Goal: Task Accomplishment & Management: Complete application form

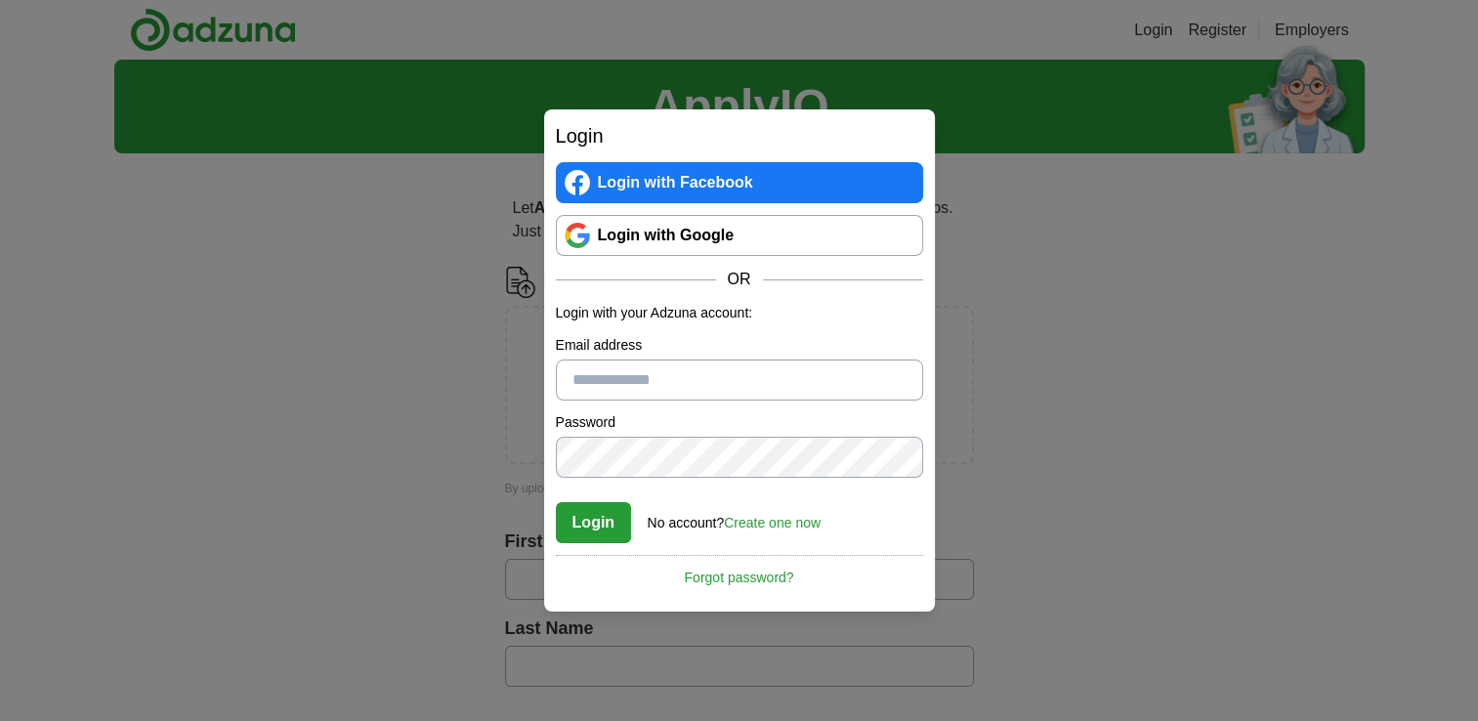
click at [736, 370] on input "Email address" at bounding box center [739, 379] width 367 height 41
click at [399, 487] on div "Login Login with Facebook Login with Google OR Login with your Adzuna account: …" at bounding box center [739, 360] width 1478 height 721
click at [772, 518] on link "Create one now" at bounding box center [772, 523] width 97 height 16
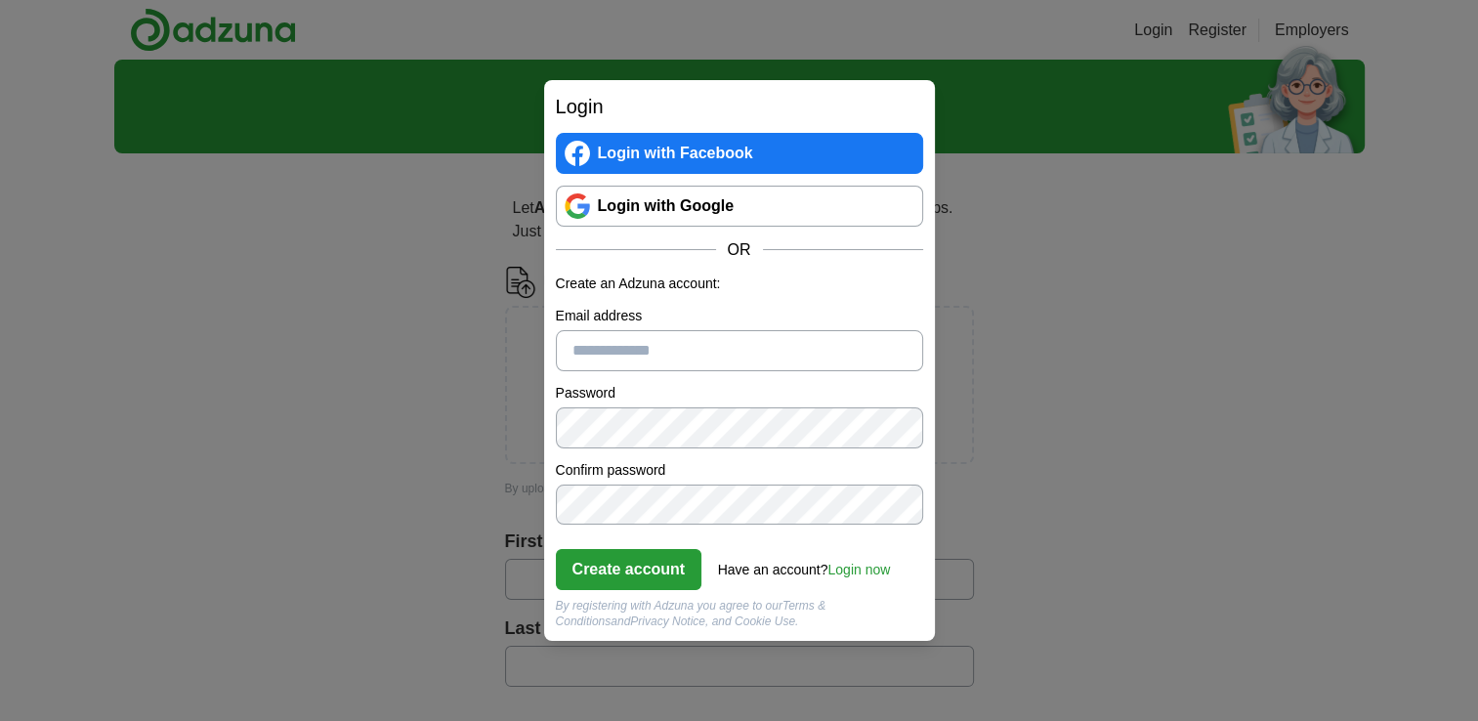
click at [727, 359] on input "Email address" at bounding box center [739, 350] width 367 height 41
type input "**********"
click button "Create account" at bounding box center [629, 569] width 146 height 41
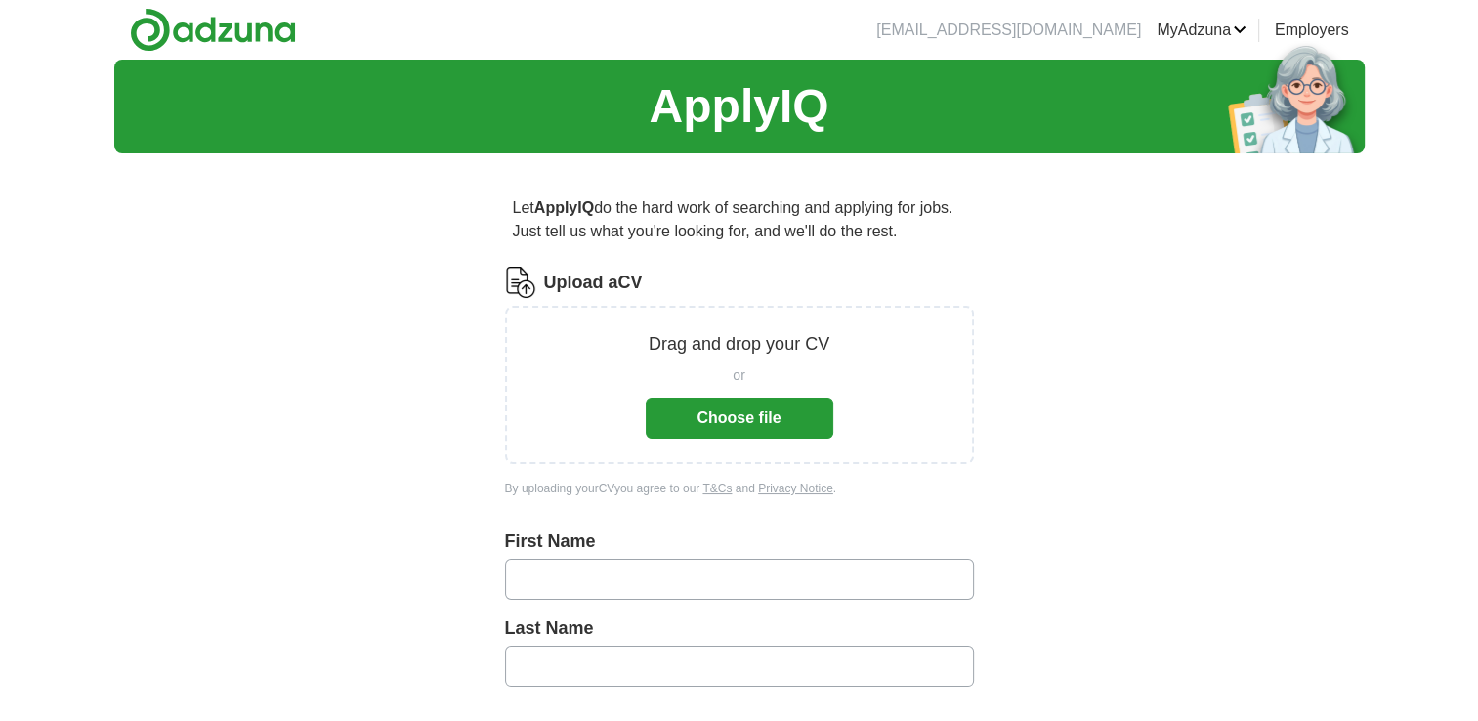
click at [775, 419] on button "Choose file" at bounding box center [740, 417] width 188 height 41
